Goal: Task Accomplishment & Management: Complete application form

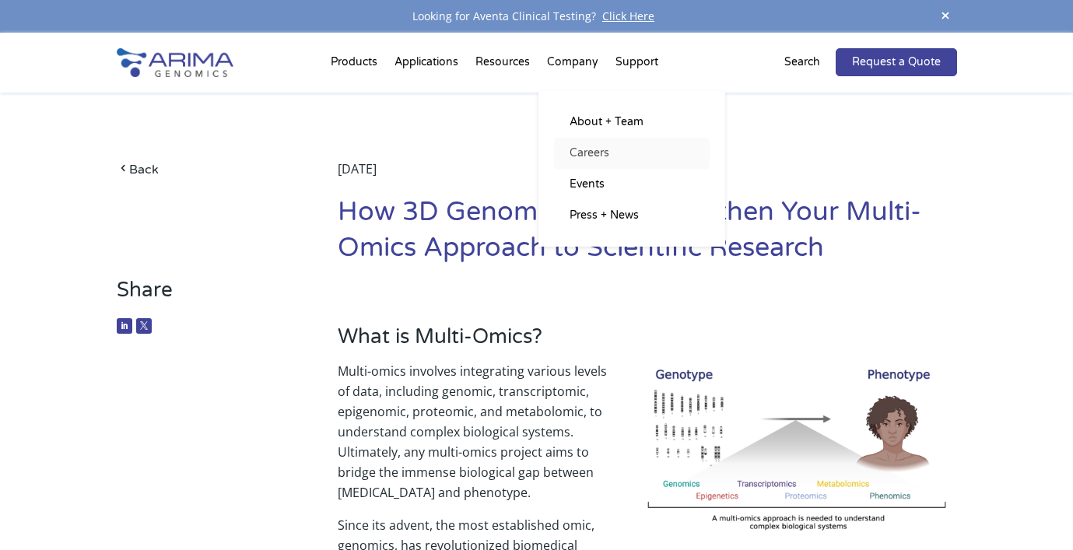
click at [590, 160] on link "Careers" at bounding box center [632, 153] width 156 height 31
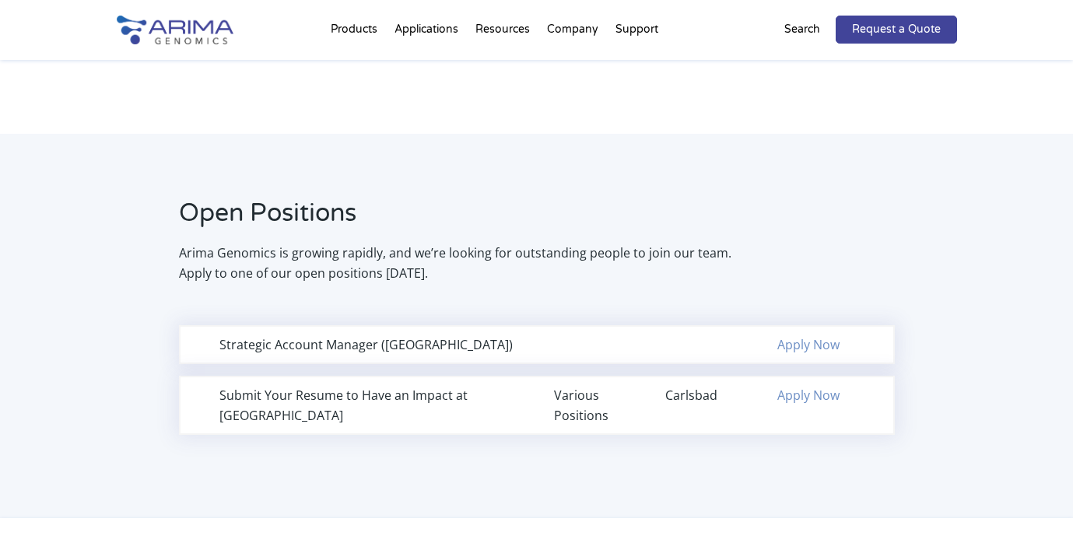
scroll to position [912, 0]
click at [447, 391] on div "Submit Your Resume to Have an Impact at [GEOGRAPHIC_DATA]" at bounding box center [369, 406] width 300 height 40
click at [691, 401] on div "Carlsbad" at bounding box center [703, 396] width 77 height 20
click at [799, 395] on link "Apply Now" at bounding box center [808, 395] width 62 height 17
click at [686, 397] on div "Carlsbad" at bounding box center [703, 396] width 77 height 20
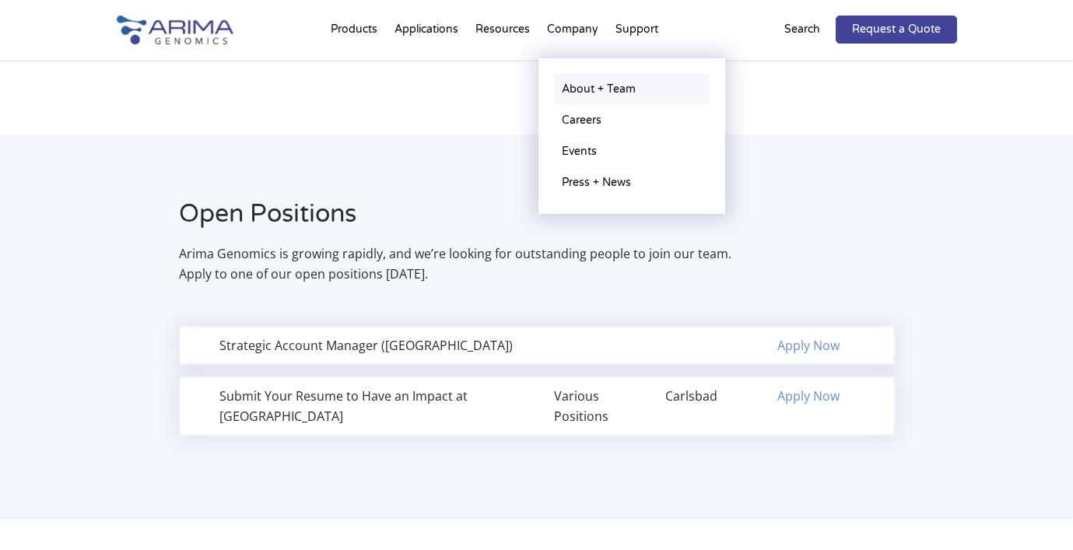
click at [586, 86] on link "About + Team" at bounding box center [632, 89] width 156 height 31
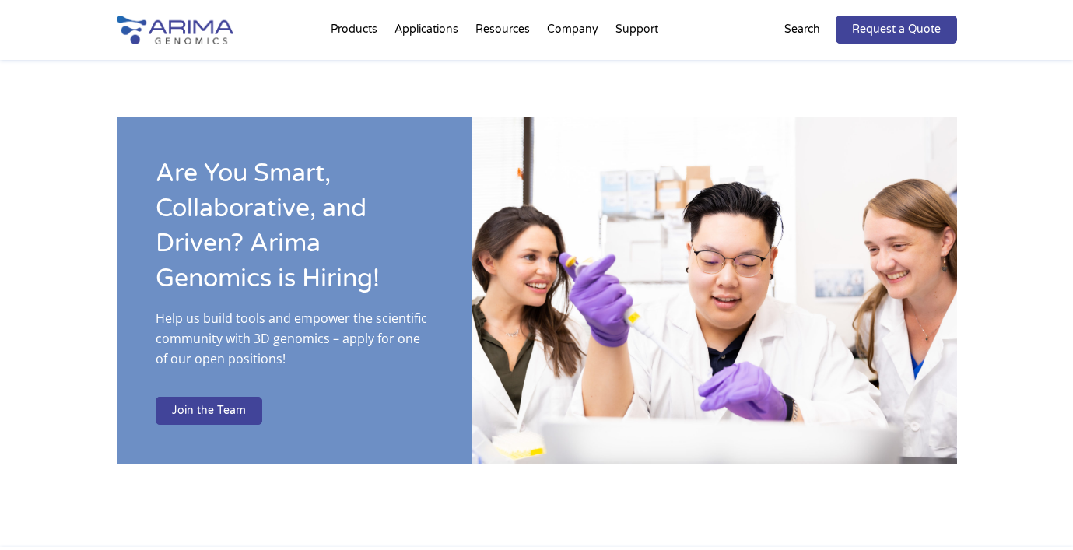
scroll to position [2395, 0]
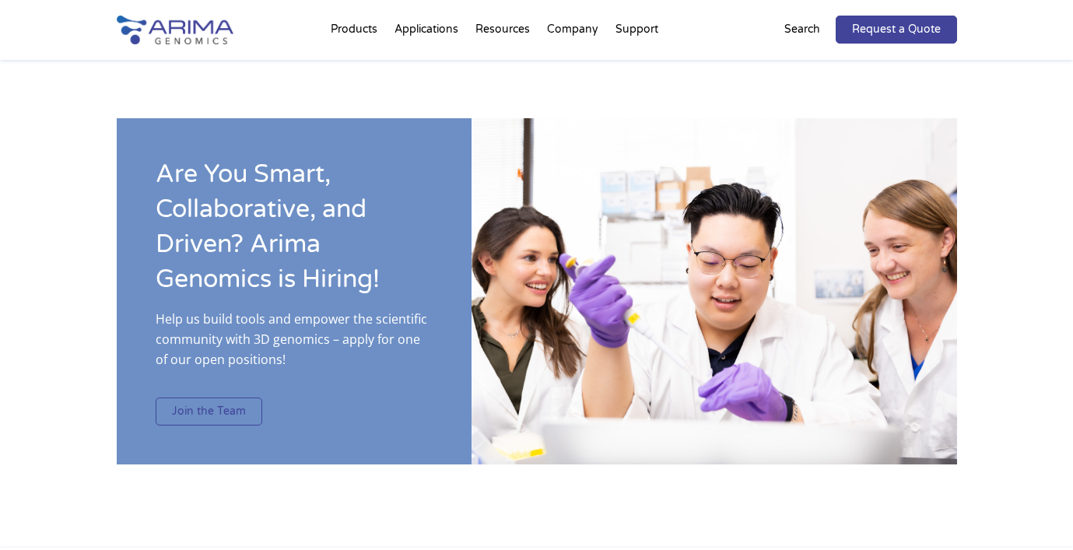
click at [232, 397] on link "Join the Team" at bounding box center [209, 411] width 107 height 28
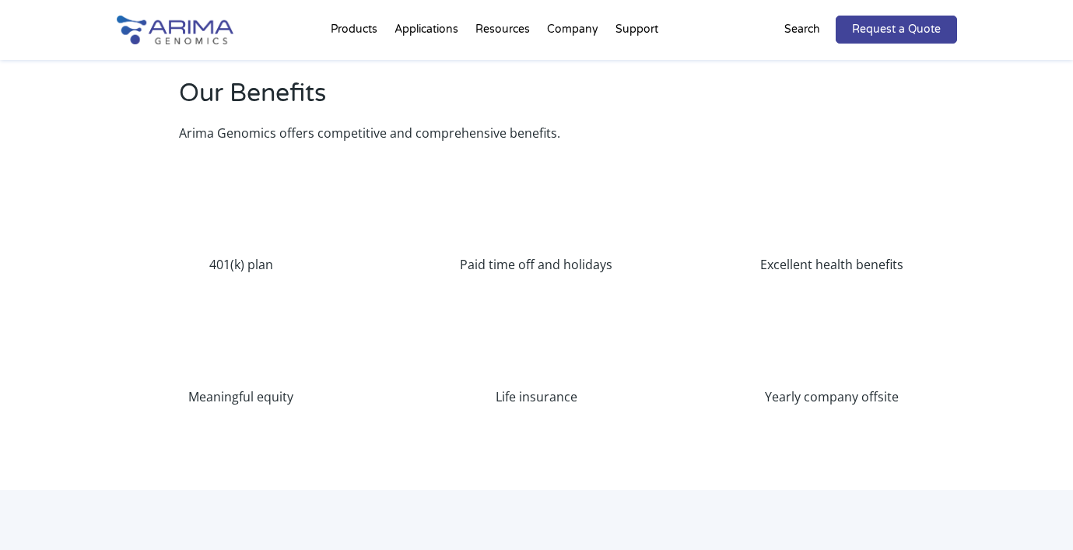
scroll to position [546, 0]
